Goal: Information Seeking & Learning: Learn about a topic

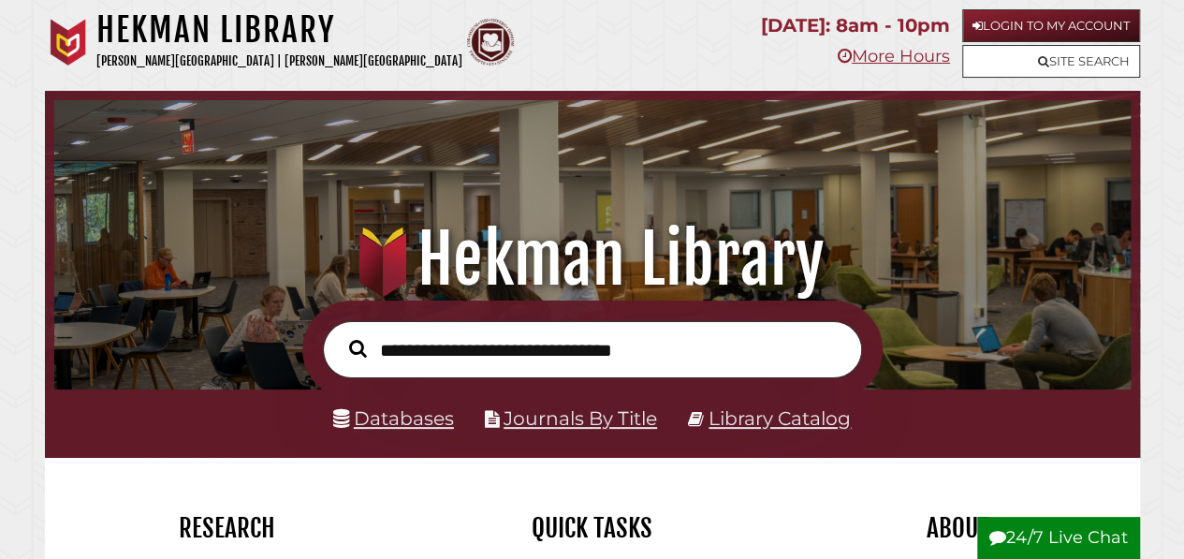
scroll to position [356, 1067]
click at [405, 412] on link "Databases" at bounding box center [393, 417] width 121 height 23
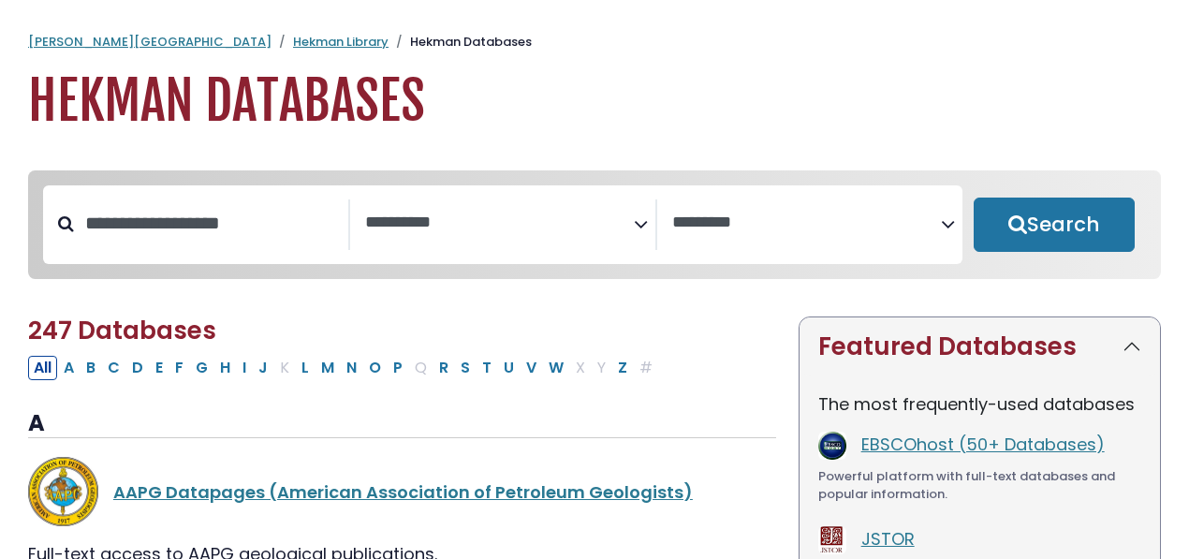
select select "Database Subject Filter"
select select "Database Vendors Filter"
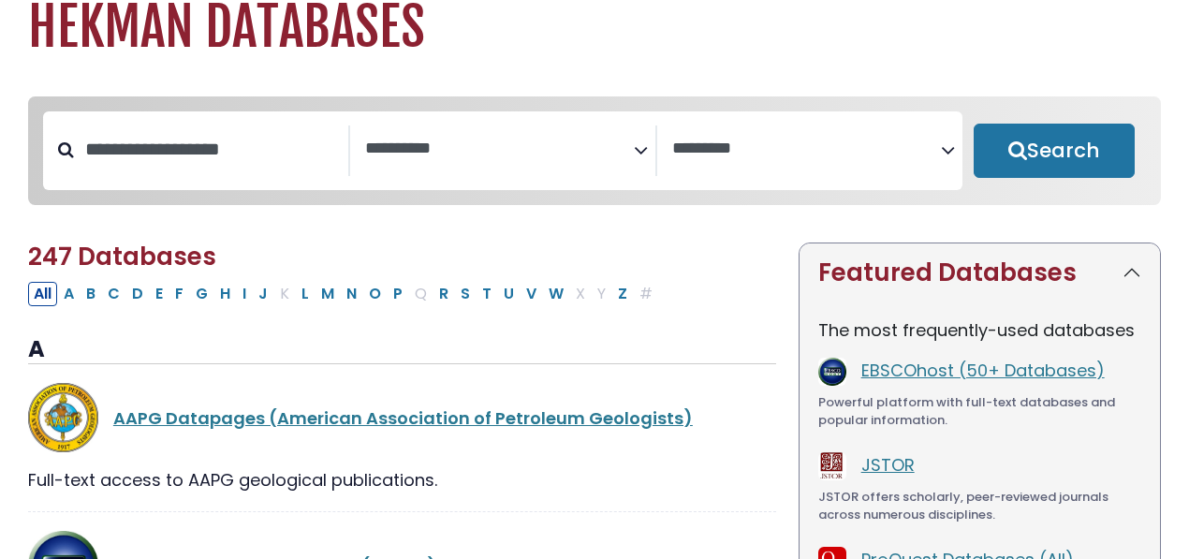
scroll to position [69, 0]
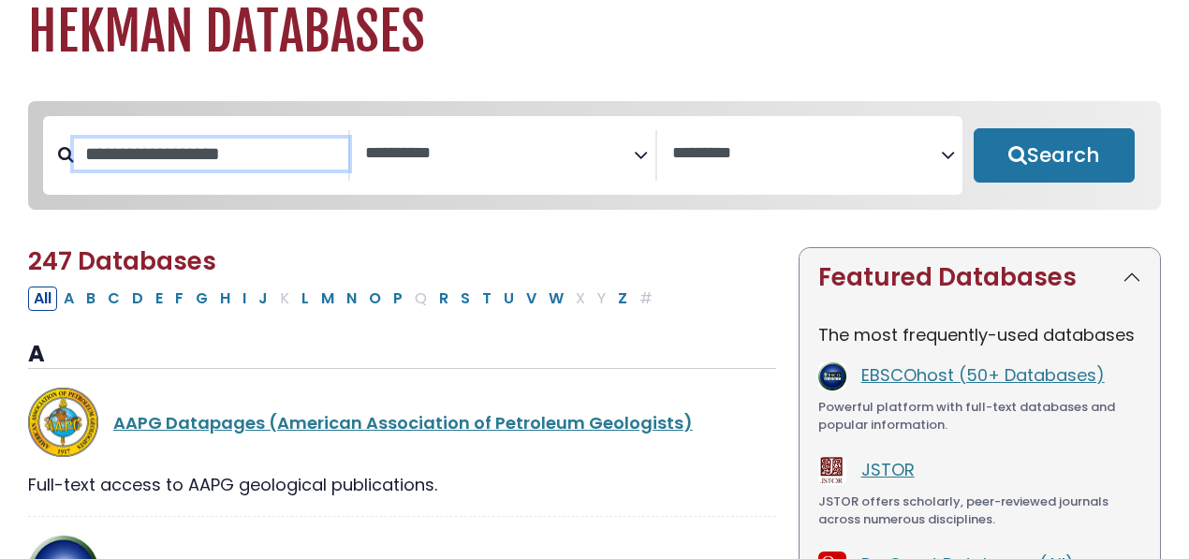
click at [217, 162] on input "Search database by title or keyword" at bounding box center [211, 154] width 274 height 31
type input "***"
click at [974, 128] on button "Search" at bounding box center [1054, 155] width 161 height 54
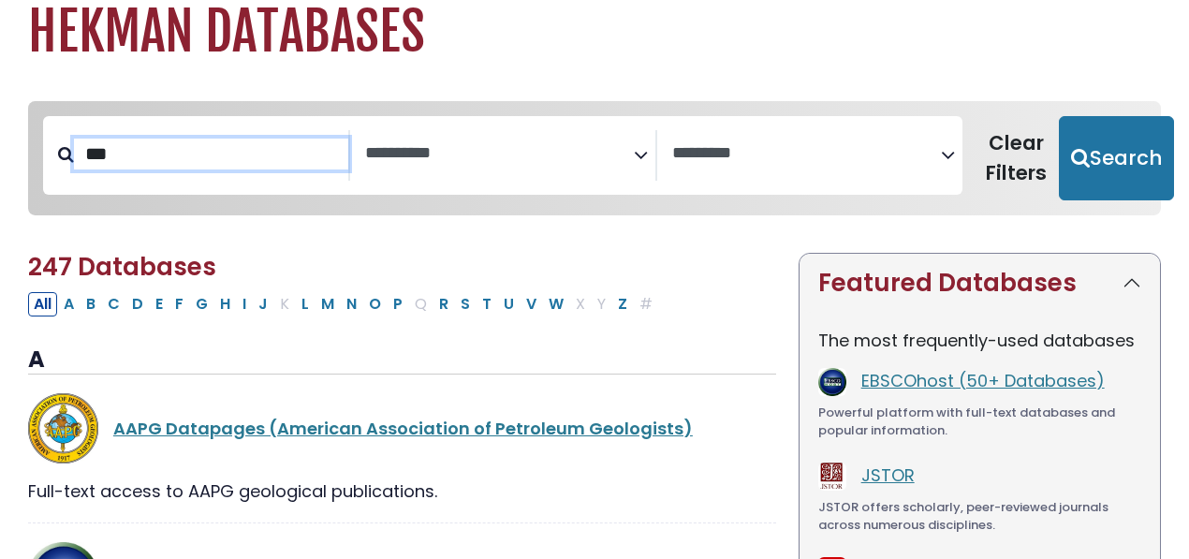
select select "Database Subject Filter"
select select "Database Vendors Filter"
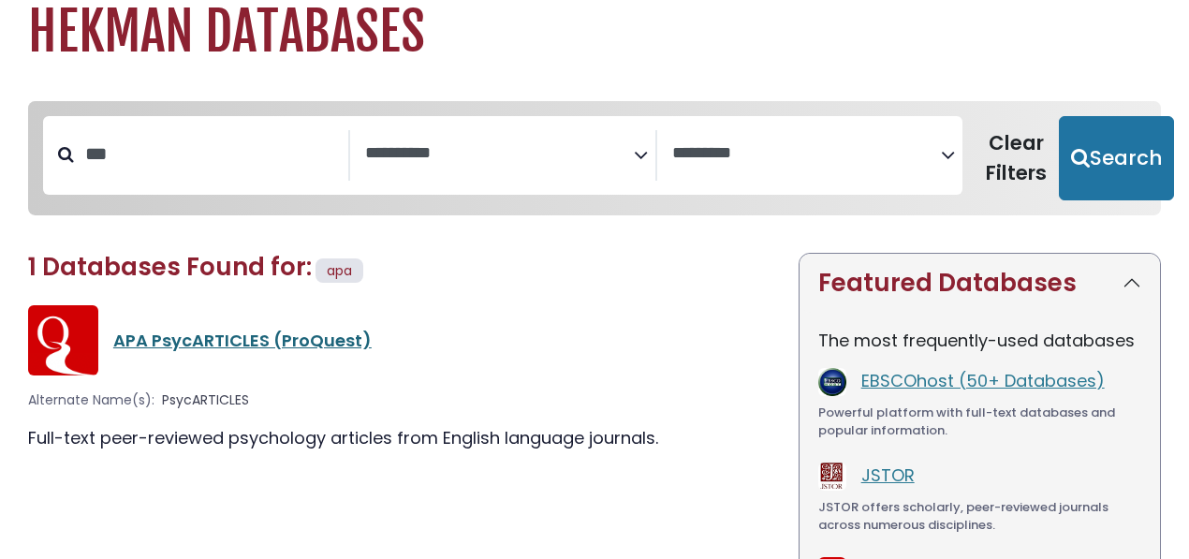
click at [256, 339] on link "APA PsycARTICLES (ProQuest)" at bounding box center [242, 340] width 258 height 23
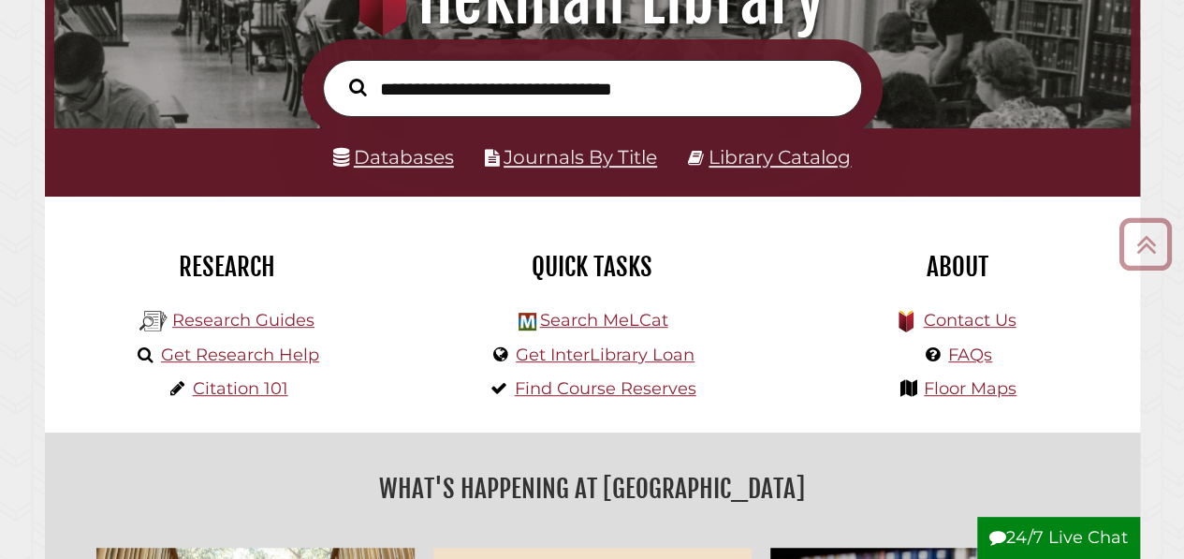
scroll to position [356, 1067]
click at [394, 165] on link "Databases" at bounding box center [393, 156] width 121 height 23
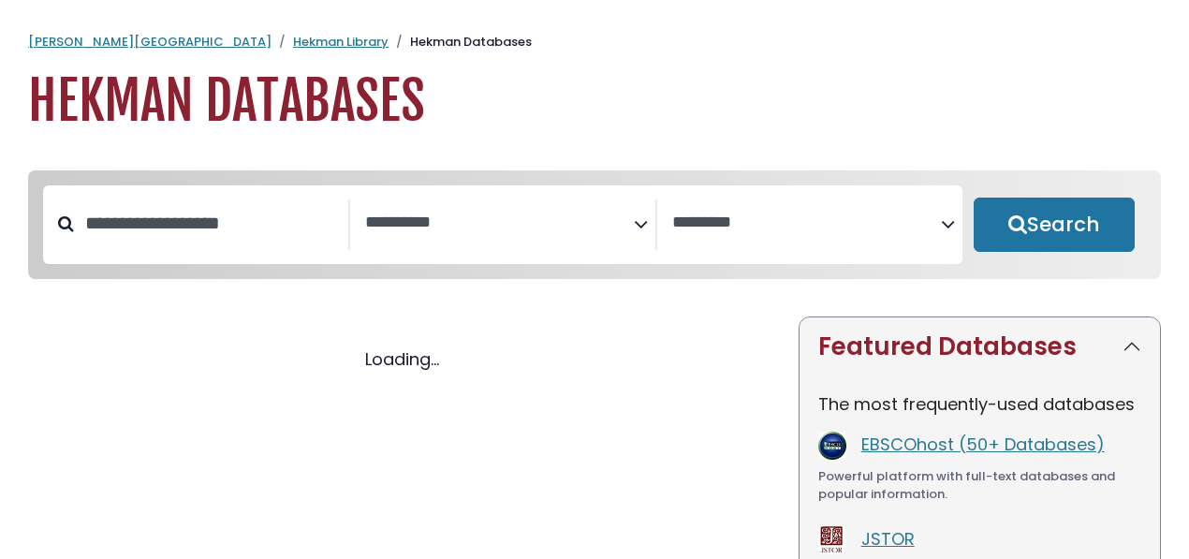
select select "Database Subject Filter"
select select "Database Vendors Filter"
select select "Database Subject Filter"
select select "Database Vendors Filter"
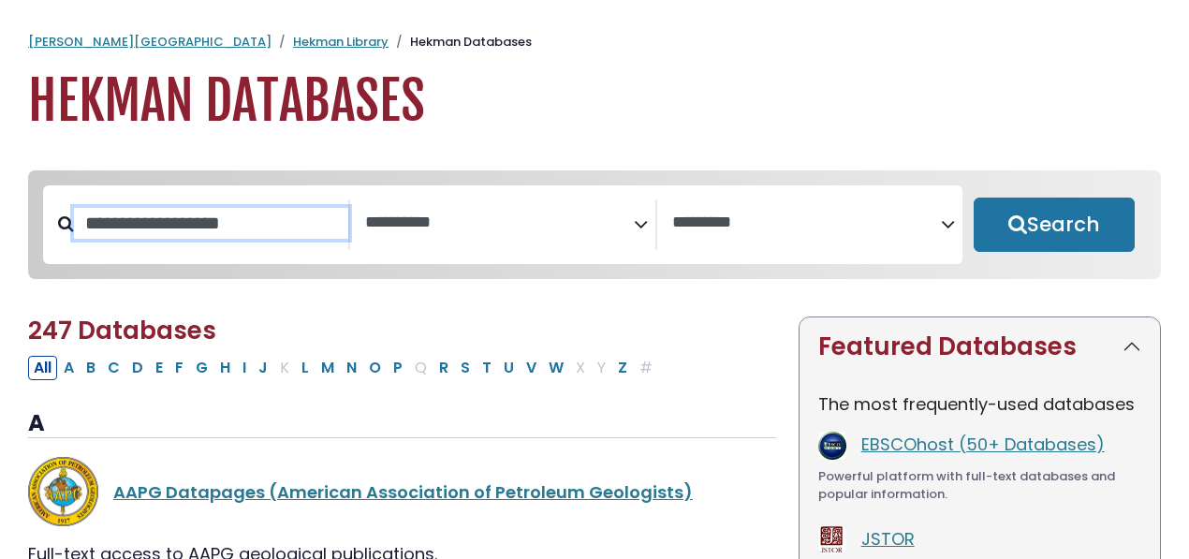
click at [262, 228] on input "Search database by title or keyword" at bounding box center [211, 223] width 274 height 31
type input "*****"
click at [974, 198] on button "Search" at bounding box center [1054, 225] width 161 height 54
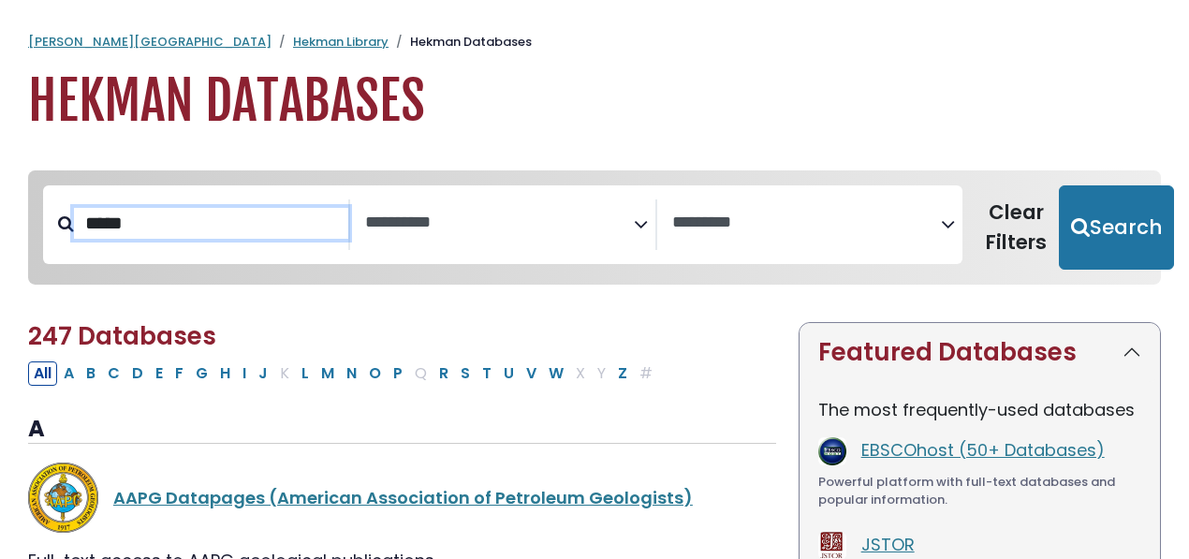
select select "Database Subject Filter"
select select "Database Vendors Filter"
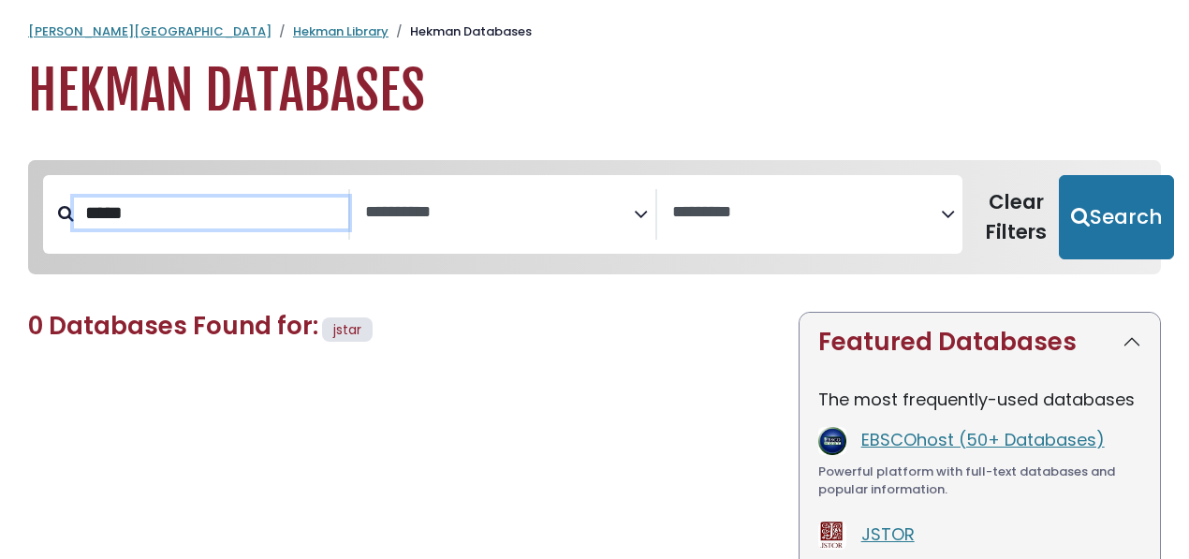
scroll to position [11, 0]
type input "*"
type input "*****"
click at [1059, 174] on button "Search" at bounding box center [1116, 216] width 115 height 84
select select "Database Subject Filter"
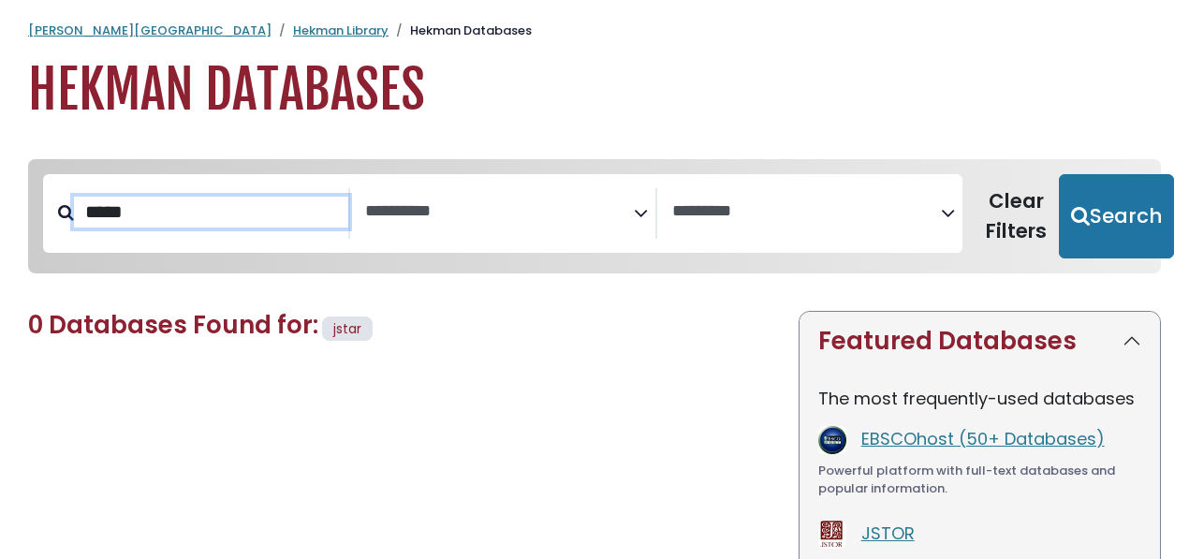
select select "Database Vendors Filter"
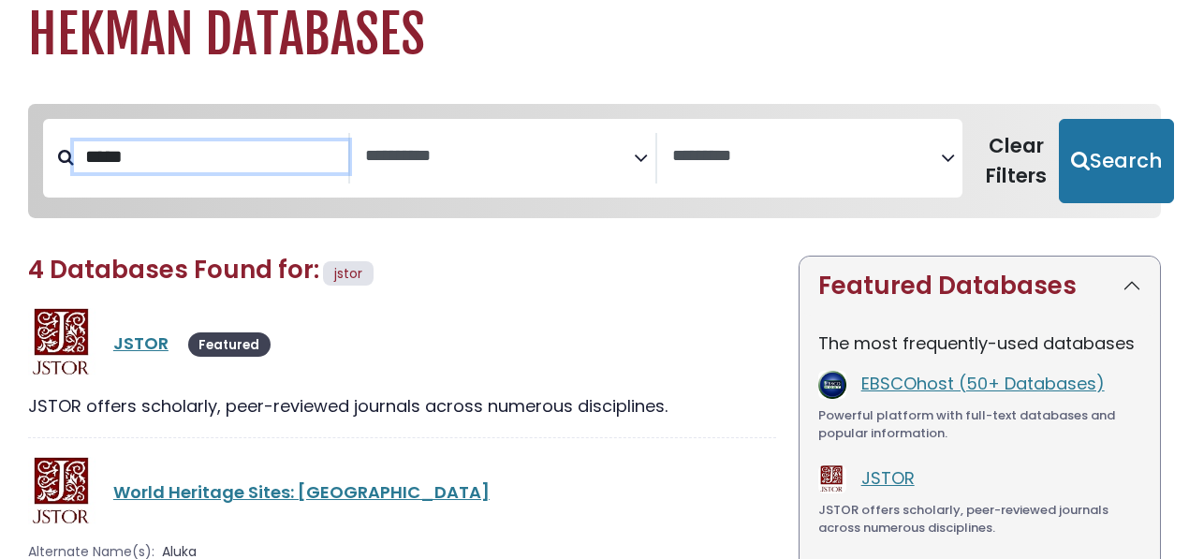
scroll to position [67, 0]
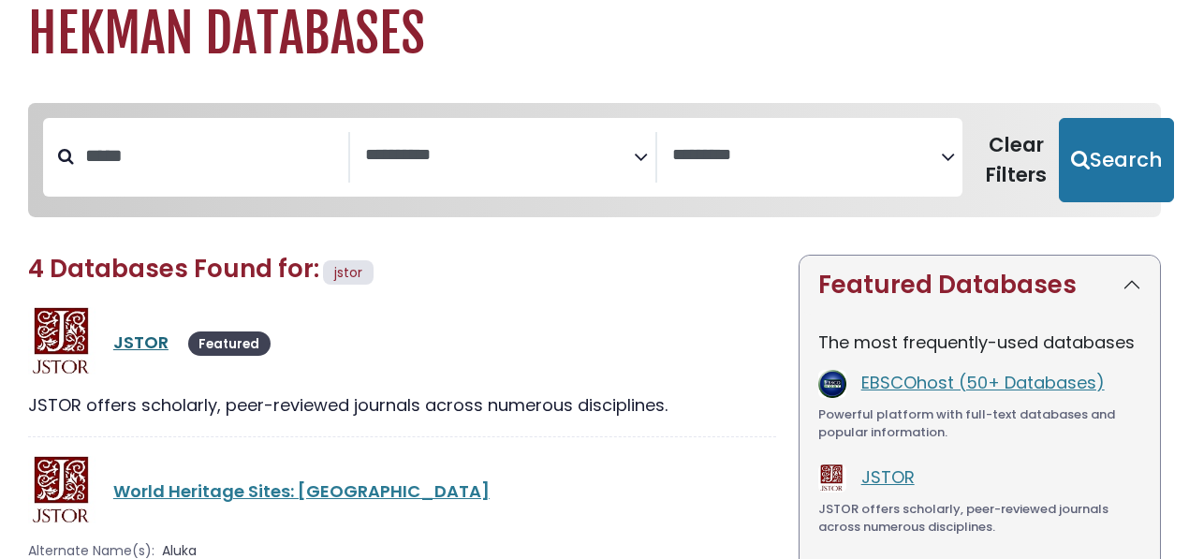
click at [148, 346] on link "JSTOR" at bounding box center [140, 342] width 55 height 23
